Goal: Information Seeking & Learning: Learn about a topic

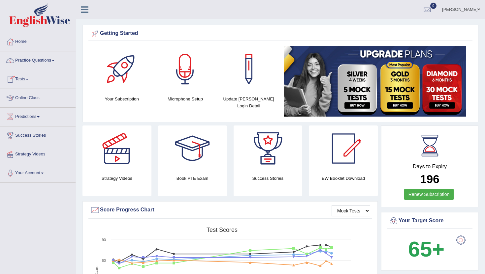
click at [34, 61] on link "Practice Questions" at bounding box center [37, 59] width 75 height 16
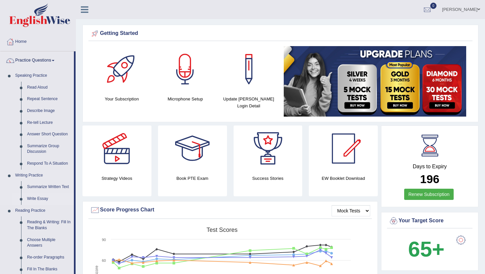
click at [40, 201] on link "Write Essay" at bounding box center [49, 199] width 50 height 12
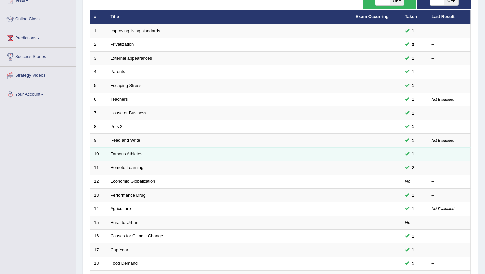
scroll to position [79, 0]
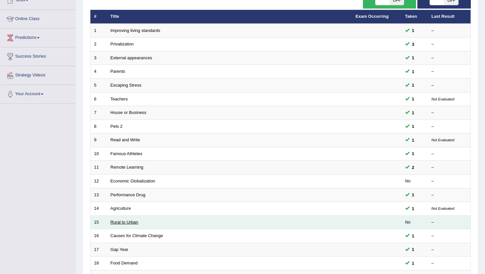
click at [120, 222] on link "Rural to Urban" at bounding box center [124, 222] width 28 height 5
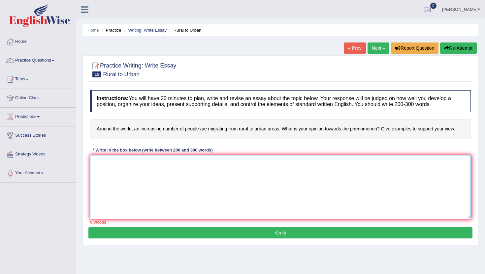
click at [167, 207] on textarea at bounding box center [280, 187] width 381 height 64
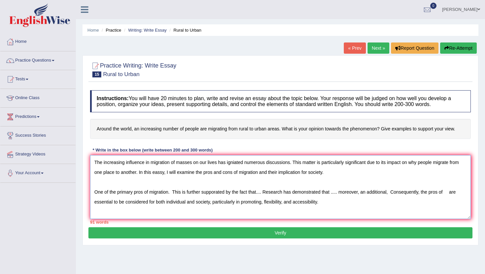
type textarea "The increasing influence in migration of masses on our lives has igniated numer…"
click at [161, 236] on button "Verify" at bounding box center [280, 233] width 384 height 11
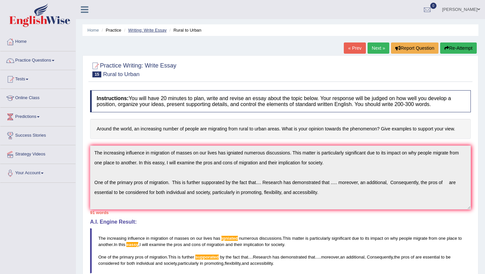
click at [158, 32] on link "Writing: Write Essay" at bounding box center [147, 30] width 39 height 5
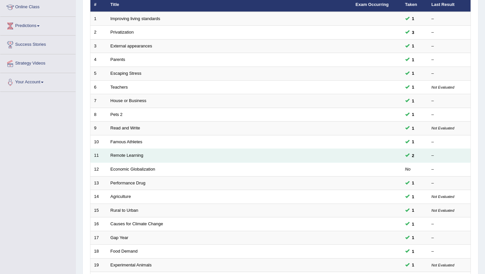
scroll to position [92, 0]
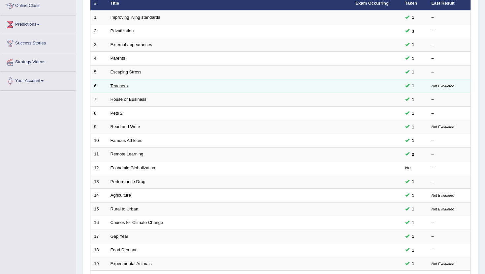
click at [118, 87] on link "Teachers" at bounding box center [118, 85] width 17 height 5
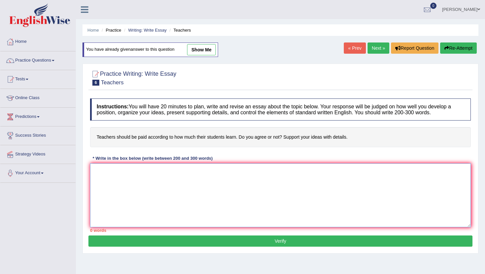
click at [178, 207] on textarea at bounding box center [280, 196] width 381 height 64
type textarea "Y"
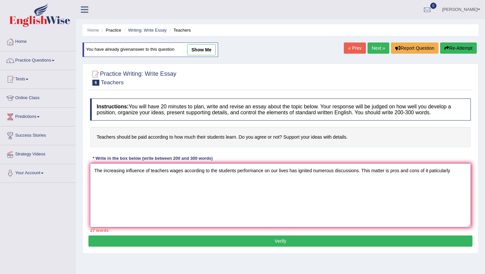
click at [438, 170] on textarea "The increasing influence of teachers wages according to the students performanc…" at bounding box center [280, 196] width 381 height 64
click at [465, 175] on textarea "The increasing influence of teachers wages according to the students performanc…" at bounding box center [280, 196] width 381 height 64
click at [428, 171] on textarea "The increasing influence of teachers wages according to the students performanc…" at bounding box center [280, 196] width 381 height 64
click at [396, 171] on textarea "The increasing influence of teachers wages according to the students performanc…" at bounding box center [280, 196] width 381 height 64
click at [413, 174] on textarea "The increasing influence of teachers wages according to the students performanc…" at bounding box center [280, 196] width 381 height 64
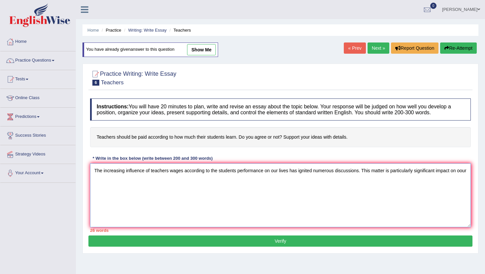
click at [438, 174] on textarea "The increasing influence of teachers wages according to the students performanc…" at bounding box center [280, 196] width 381 height 64
click at [118, 183] on textarea "The increasing influence of teachers wages according to the students performanc…" at bounding box center [280, 196] width 381 height 64
click at [147, 181] on textarea "The increasing influence of teachers wages according to the students performanc…" at bounding box center [280, 196] width 381 height 64
click at [155, 187] on textarea "The increasing influence of teachers wages according to the students performanc…" at bounding box center [280, 196] width 381 height 64
click at [152, 203] on textarea "The increasing influence of teachers wages according to the students performanc…" at bounding box center [280, 196] width 381 height 64
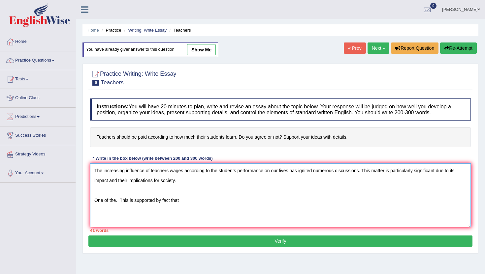
click at [211, 202] on textarea "The increasing influence of teachers wages according to the students performanc…" at bounding box center [280, 196] width 381 height 64
click at [133, 204] on textarea "The increasing influence of teachers wages according to the students performanc…" at bounding box center [280, 196] width 381 height 64
click at [195, 203] on textarea "The increasing influence of teachers wages according to the students performanc…" at bounding box center [280, 196] width 381 height 64
type textarea "The increasing influence of teachers wages according to the students performanc…"
click at [38, 56] on link "Practice Questions" at bounding box center [37, 59] width 75 height 16
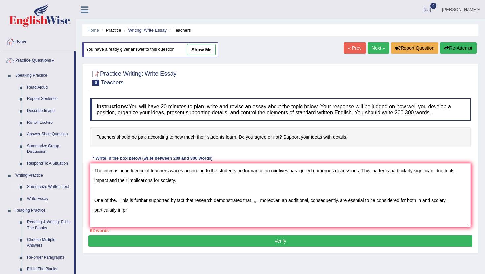
click at [45, 187] on link "Summarize Written Text" at bounding box center [49, 187] width 50 height 12
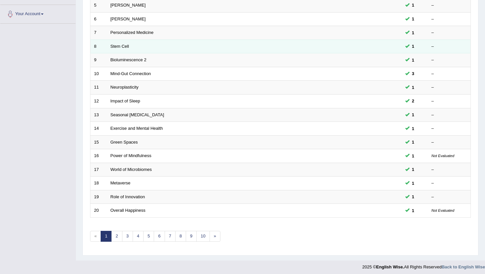
scroll to position [162, 0]
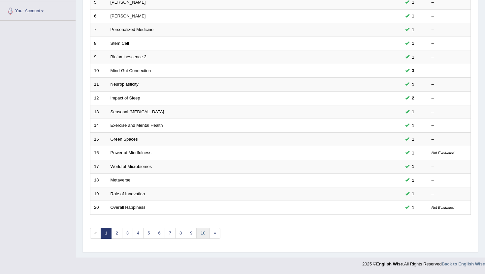
click at [203, 235] on link "10" at bounding box center [202, 233] width 13 height 11
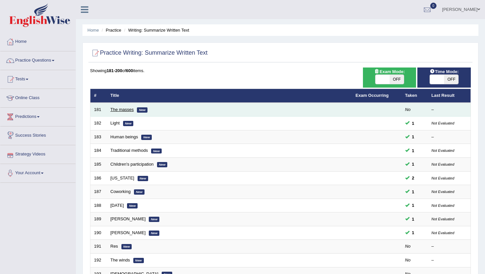
click at [117, 110] on link "The masses" at bounding box center [121, 109] width 23 height 5
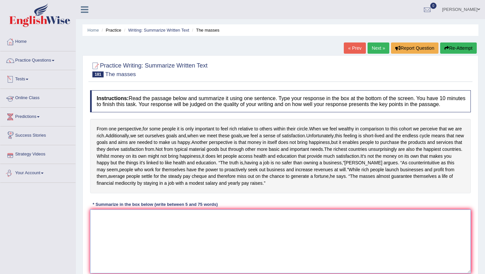
click at [113, 248] on textarea at bounding box center [280, 242] width 381 height 64
click at [127, 193] on div "From one perspective , for some people it is only important to feel rich relati…" at bounding box center [280, 156] width 381 height 74
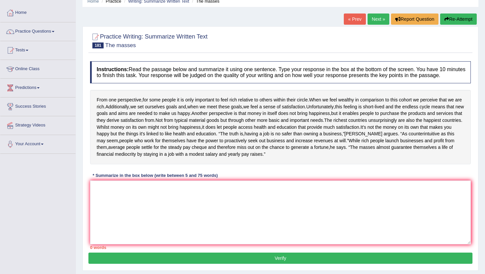
scroll to position [40, 0]
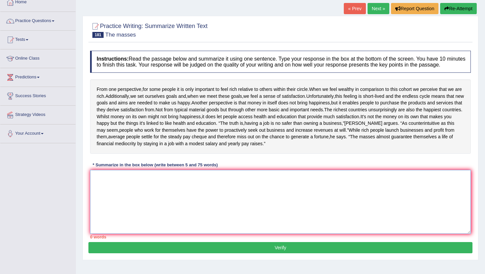
click at [127, 200] on textarea at bounding box center [280, 202] width 381 height 64
click at [122, 216] on textarea at bounding box center [280, 202] width 381 height 64
click at [145, 234] on textarea at bounding box center [280, 202] width 381 height 64
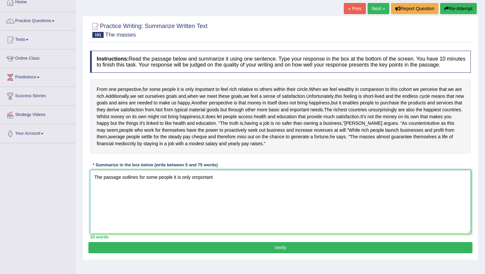
click at [195, 195] on textarea "The passage outlines for some people it is only omportant" at bounding box center [280, 202] width 381 height 64
click at [221, 198] on textarea "The passage outlines for some people it is only important" at bounding box center [280, 202] width 381 height 64
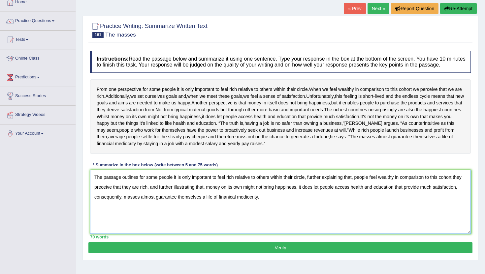
type textarea "The passage outlines for some people it is only important to feel rich relative…"
click at [218, 254] on button "Verify" at bounding box center [280, 247] width 384 height 11
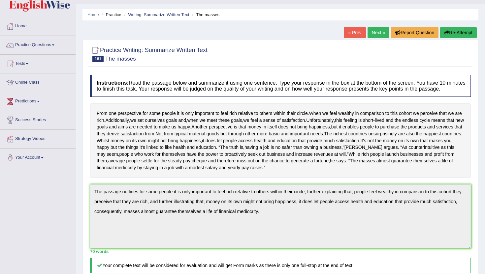
scroll to position [13, 0]
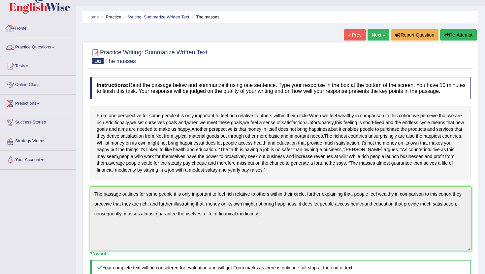
click at [47, 46] on link "Practice Questions" at bounding box center [37, 46] width 75 height 16
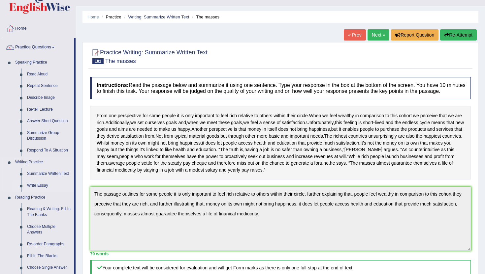
click at [37, 183] on link "Write Essay" at bounding box center [49, 186] width 50 height 12
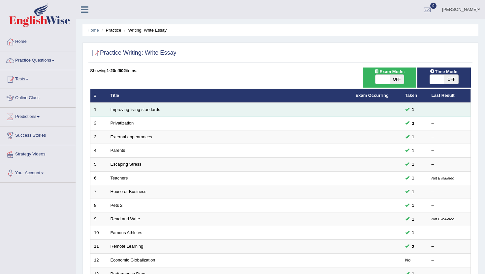
click at [125, 112] on td "Improving living standards" at bounding box center [229, 110] width 245 height 14
click at [125, 111] on link "Improving living standards" at bounding box center [135, 109] width 50 height 5
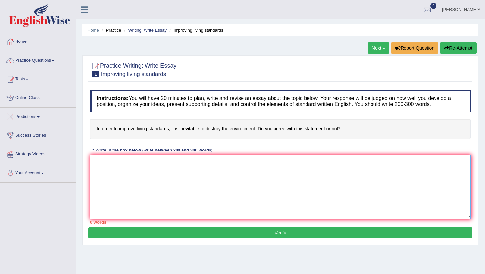
click at [134, 198] on textarea at bounding box center [280, 187] width 381 height 64
type textarea "T"
click at [57, 62] on link "Practice Questions" at bounding box center [37, 59] width 75 height 16
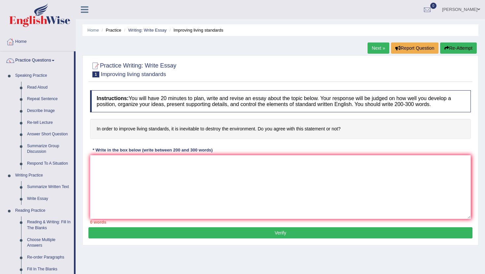
click at [77, 257] on div "Home Practice Writing: Write Essay Improving living standards Next » Report Que…" at bounding box center [280, 165] width 409 height 330
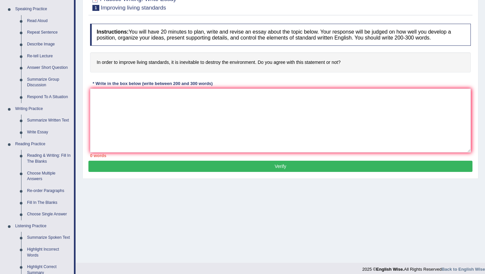
scroll to position [66, 0]
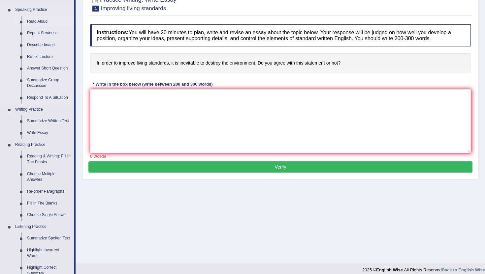
click at [37, 24] on link "Read Aloud" at bounding box center [49, 22] width 50 height 12
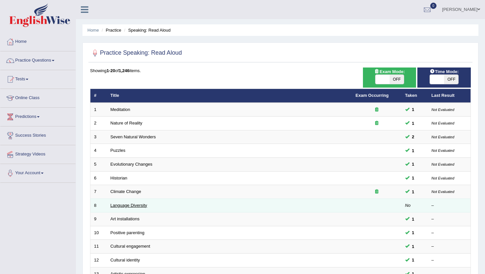
click at [124, 206] on link "Language Diversity" at bounding box center [128, 205] width 37 height 5
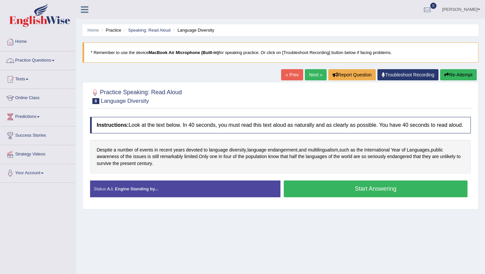
click at [51, 58] on link "Practice Questions" at bounding box center [37, 59] width 75 height 16
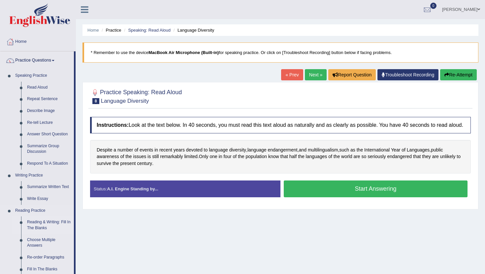
click at [48, 223] on link "Reading & Writing: Fill In The Blanks" at bounding box center [49, 225] width 50 height 17
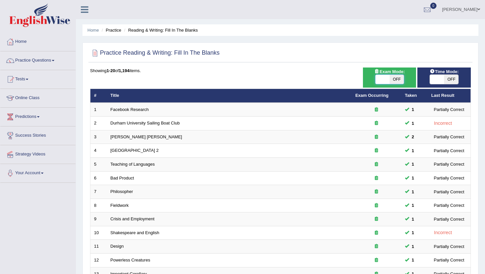
click at [386, 83] on span at bounding box center [382, 79] width 14 height 9
checkbox input "true"
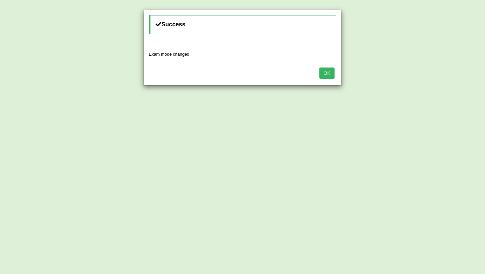
click at [324, 70] on button "OK" at bounding box center [326, 73] width 15 height 11
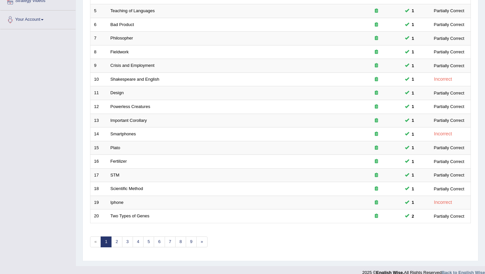
scroll to position [162, 0]
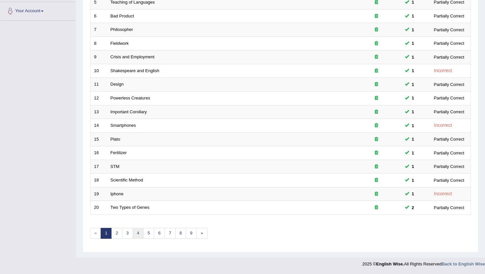
click at [142, 231] on link "4" at bounding box center [138, 233] width 11 height 11
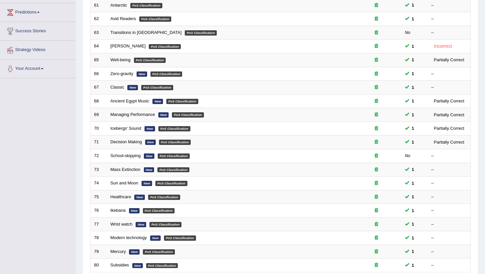
scroll to position [106, 0]
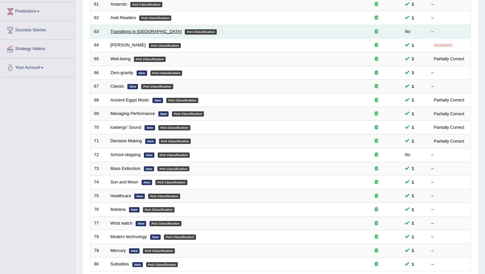
click at [135, 31] on link "Transitions in [GEOGRAPHIC_DATA]" at bounding box center [145, 31] width 71 height 5
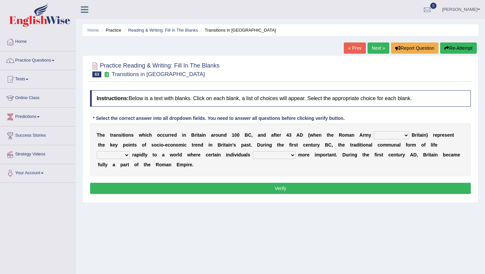
click at [392, 134] on select "purported pursued enlightened invaded" at bounding box center [391, 136] width 35 height 8
click at [383, 136] on select "purported pursued enlightened invaded" at bounding box center [391, 136] width 35 height 8
select select "purported"
click at [374, 132] on select "purported pursued enlightened invaded" at bounding box center [391, 136] width 35 height 8
click at [384, 133] on select "purported pursued enlightened invaded" at bounding box center [391, 136] width 35 height 8
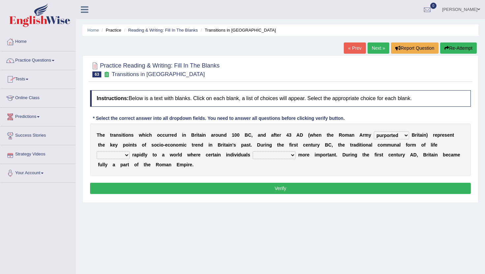
click at [104, 158] on select "withdrew shaped awarded shifted" at bounding box center [113, 155] width 33 height 8
select select "shifted"
click at [97, 151] on select "withdrew shaped awarded shifted" at bounding box center [113, 155] width 33 height 8
click at [267, 156] on select "became become having become becoming" at bounding box center [274, 155] width 43 height 8
select select "became"
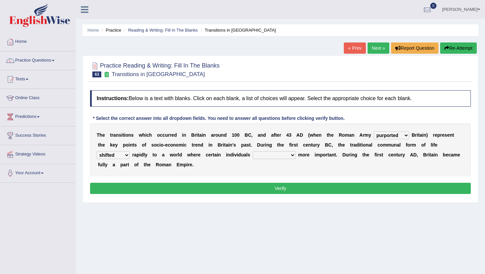
click at [253, 151] on select "became become having become becoming" at bounding box center [274, 155] width 43 height 8
click at [168, 188] on button "Verify" at bounding box center [280, 188] width 381 height 11
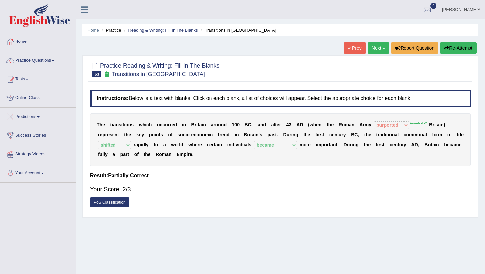
click at [373, 49] on link "Next »" at bounding box center [378, 48] width 22 height 11
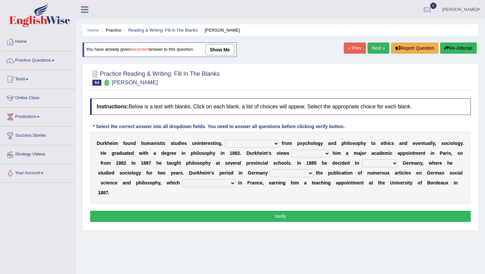
click at [236, 142] on select "moving his position alternating his mind juggling his job turning his attention" at bounding box center [252, 144] width 54 height 8
select select "turning his attention"
click at [225, 140] on select "moving his position alternating his mind juggling his job turning his attention" at bounding box center [252, 144] width 54 height 8
click at [302, 152] on select "hasn't got were getting can't get could not get" at bounding box center [310, 154] width 38 height 8
select select "were getting"
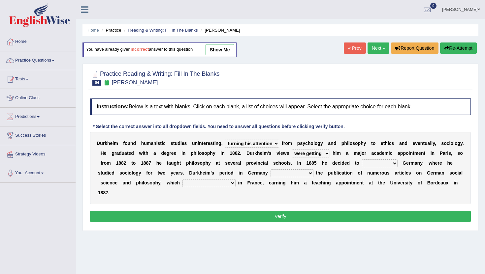
click at [291, 150] on select "hasn't got were getting can't get could not get" at bounding box center [310, 154] width 38 height 8
click at [304, 155] on select "hasn't got were getting can't get could not get" at bounding box center [310, 154] width 38 height 8
click at [364, 165] on select "came after wrote about ran across leave for" at bounding box center [380, 164] width 36 height 8
select select "came after"
click at [362, 160] on select "came after wrote about ran across leave for" at bounding box center [380, 164] width 36 height 8
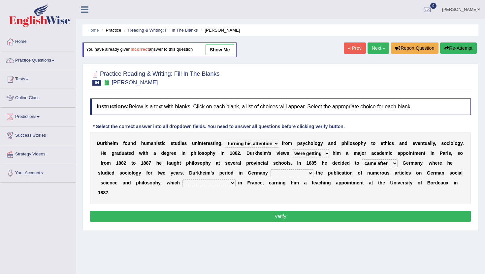
click at [276, 172] on select "resulted in flicked through was down to achieved by" at bounding box center [291, 173] width 43 height 8
click at [294, 175] on select "resulted in flicked through was down to achieved by" at bounding box center [291, 173] width 43 height 8
click at [293, 174] on select "resulted in flicked through was down to achieved by" at bounding box center [291, 173] width 43 height 8
select select "resulted in"
click at [270, 169] on select "resulted in flicked through was down to achieved by" at bounding box center [291, 173] width 43 height 8
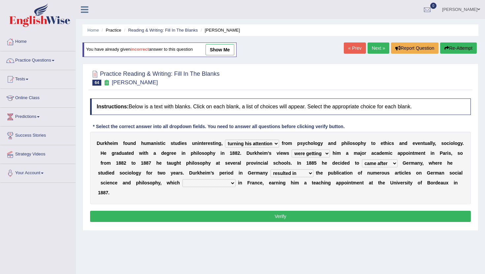
click at [208, 185] on select "remained modest gained appreciation collected money gained recognition" at bounding box center [208, 183] width 53 height 8
select select "remained modest"
click at [182, 179] on select "remained modest gained appreciation collected money gained recognition" at bounding box center [208, 183] width 53 height 8
click at [203, 211] on button "Verify" at bounding box center [280, 216] width 381 height 11
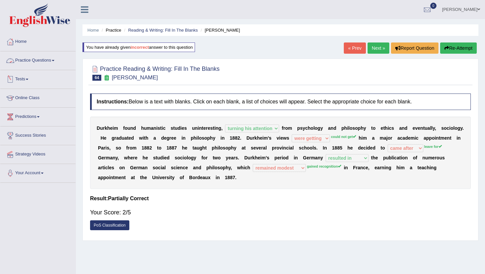
click at [42, 57] on link "Practice Questions" at bounding box center [37, 59] width 75 height 16
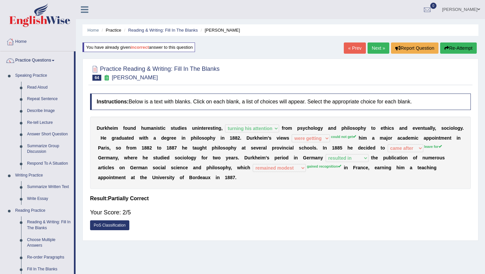
click at [79, 259] on div "Home Practice Reading & Writing: Fill In The Blanks Durkheim You have already g…" at bounding box center [280, 165] width 409 height 330
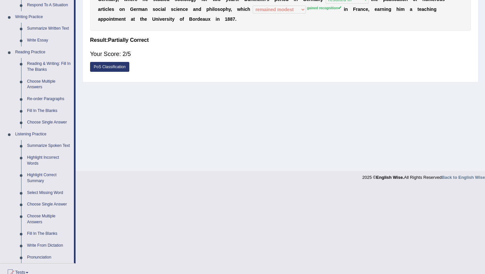
scroll to position [171, 0]
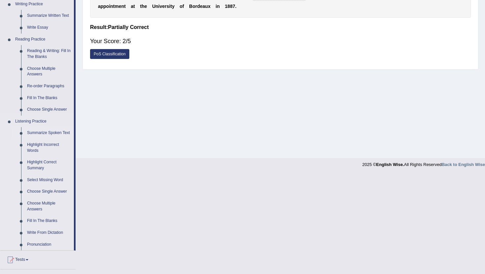
click at [39, 134] on link "Summarize Spoken Text" at bounding box center [49, 133] width 50 height 12
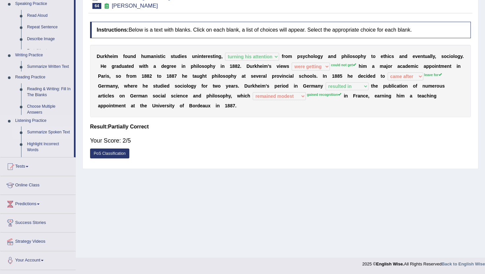
scroll to position [72, 0]
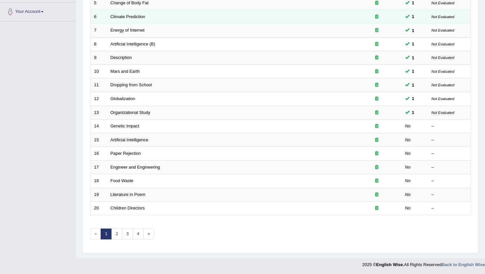
scroll to position [162, 0]
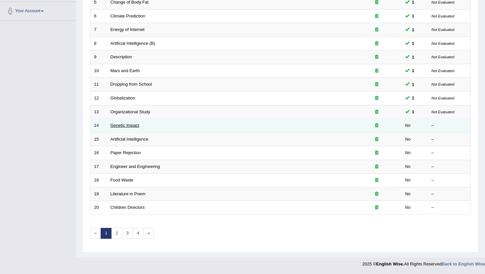
click at [121, 126] on link "Genetic Impact" at bounding box center [124, 125] width 29 height 5
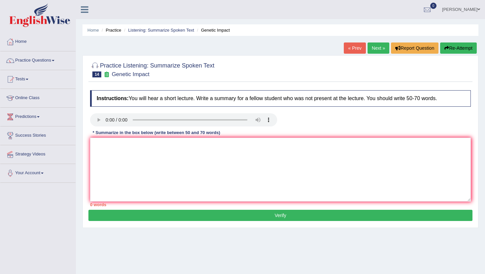
click at [376, 48] on link "Next »" at bounding box center [378, 48] width 22 height 11
click at [353, 46] on link "« Prev" at bounding box center [355, 48] width 22 height 11
click at [127, 180] on textarea at bounding box center [280, 170] width 381 height 64
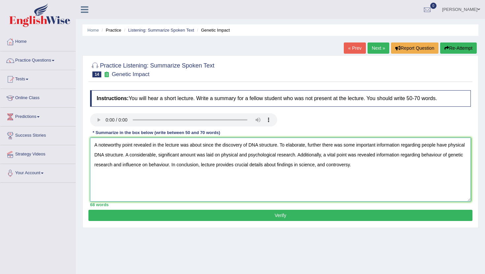
type textarea "A noteworthy point revealed in the lecture was about since the discovery of DNA…"
click at [193, 217] on button "Verify" at bounding box center [280, 215] width 384 height 11
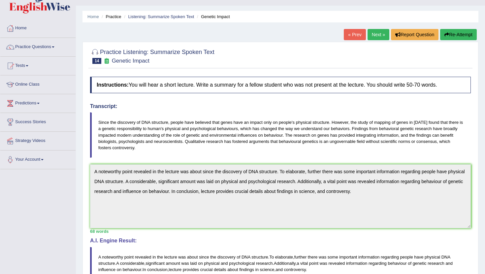
scroll to position [13, 0]
click at [373, 31] on link "Next »" at bounding box center [378, 34] width 22 height 11
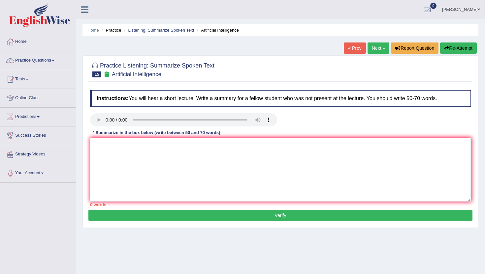
click at [25, 43] on link "Home" at bounding box center [37, 41] width 75 height 16
